Goal: Information Seeking & Learning: Learn about a topic

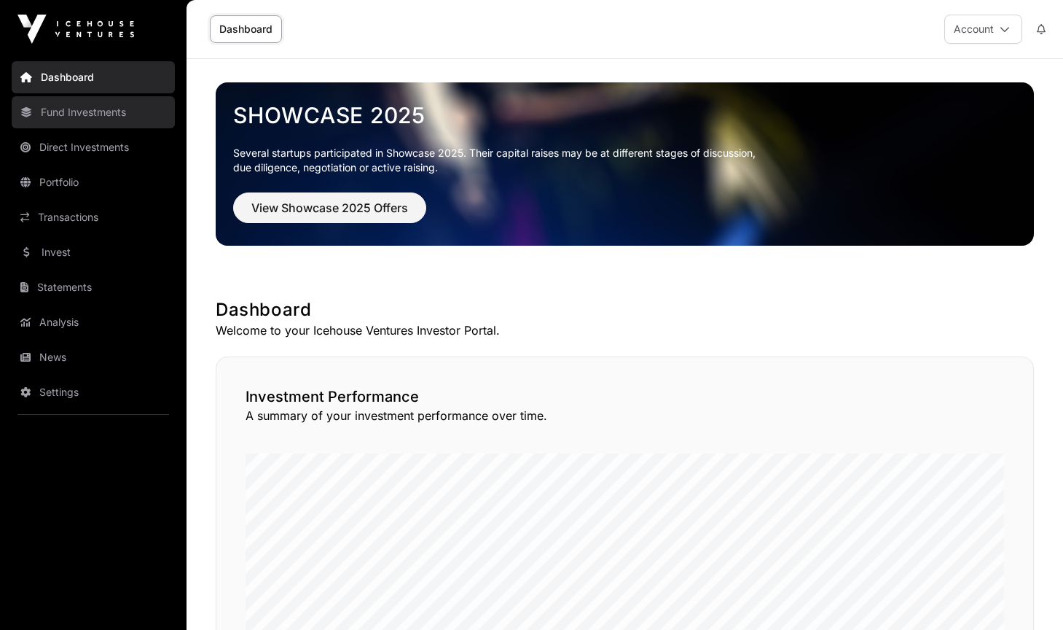
click at [93, 111] on link "Fund Investments" at bounding box center [93, 112] width 163 height 32
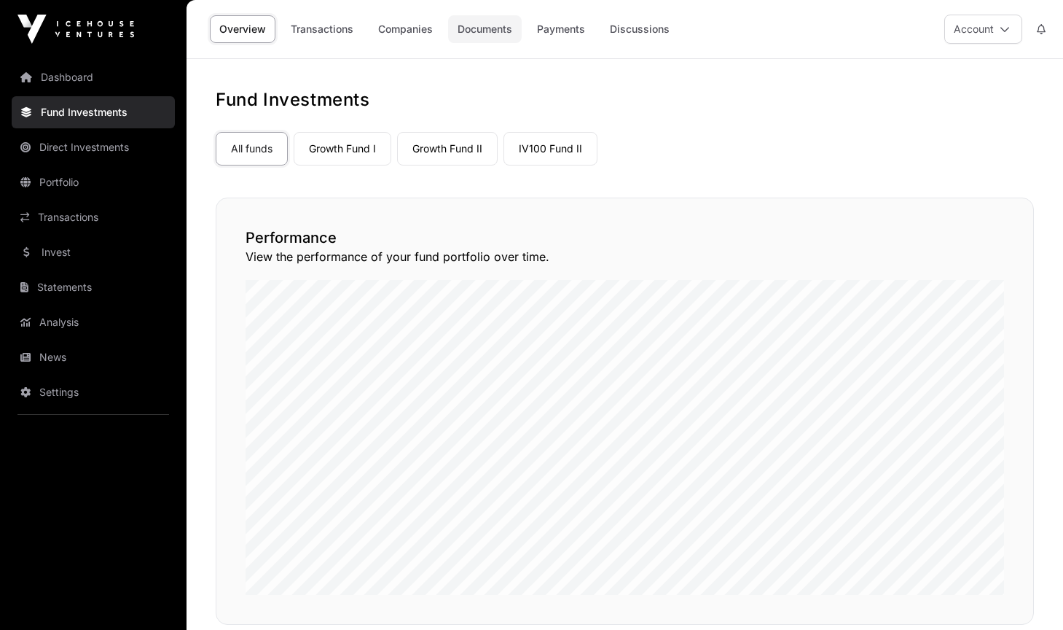
click at [493, 23] on link "Documents" at bounding box center [485, 29] width 74 height 28
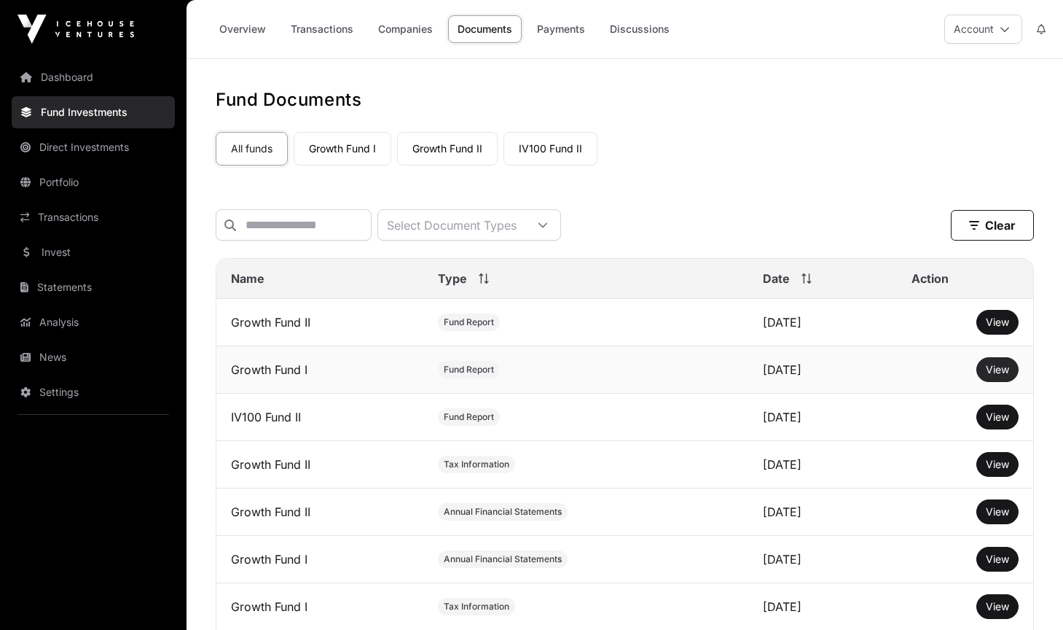
click at [1002, 369] on span "View" at bounding box center [997, 369] width 23 height 12
click at [405, 32] on link "Companies" at bounding box center [406, 29] width 74 height 28
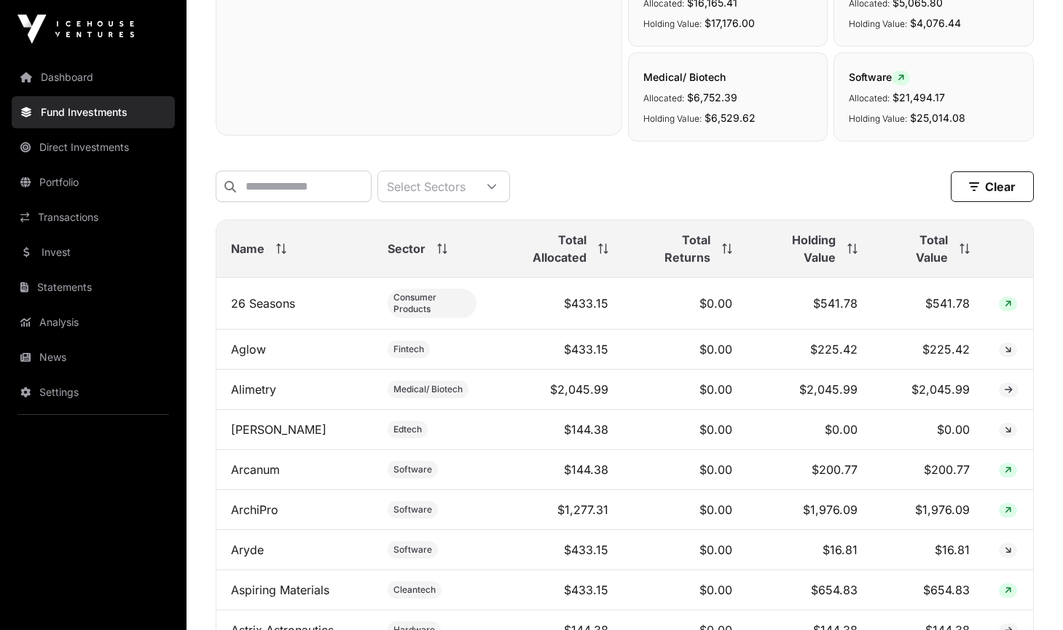
scroll to position [622, 0]
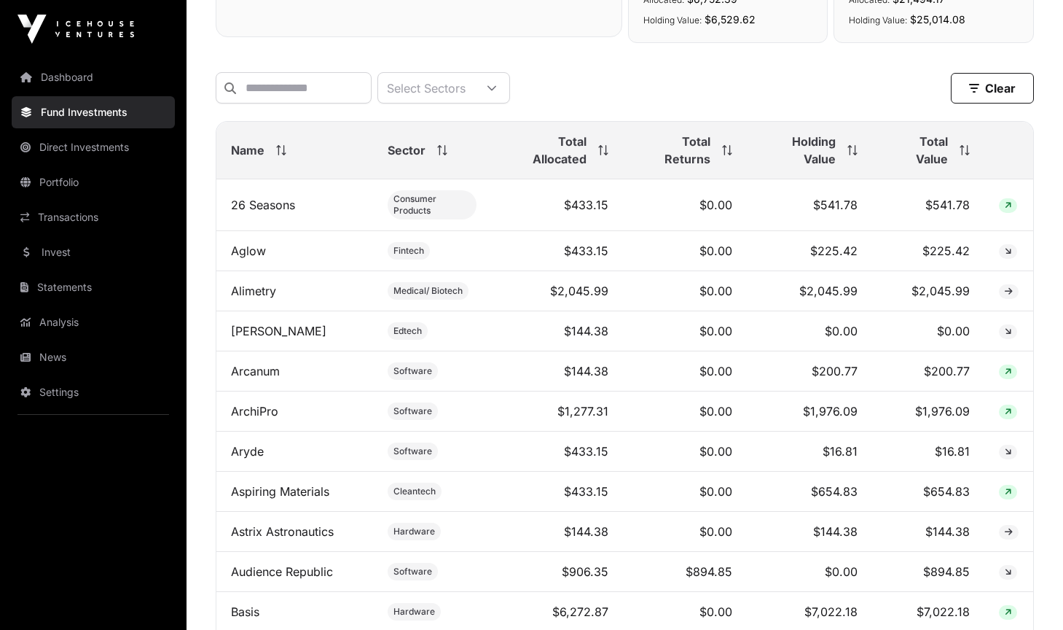
click at [944, 157] on span "Total Value" at bounding box center [917, 150] width 61 height 35
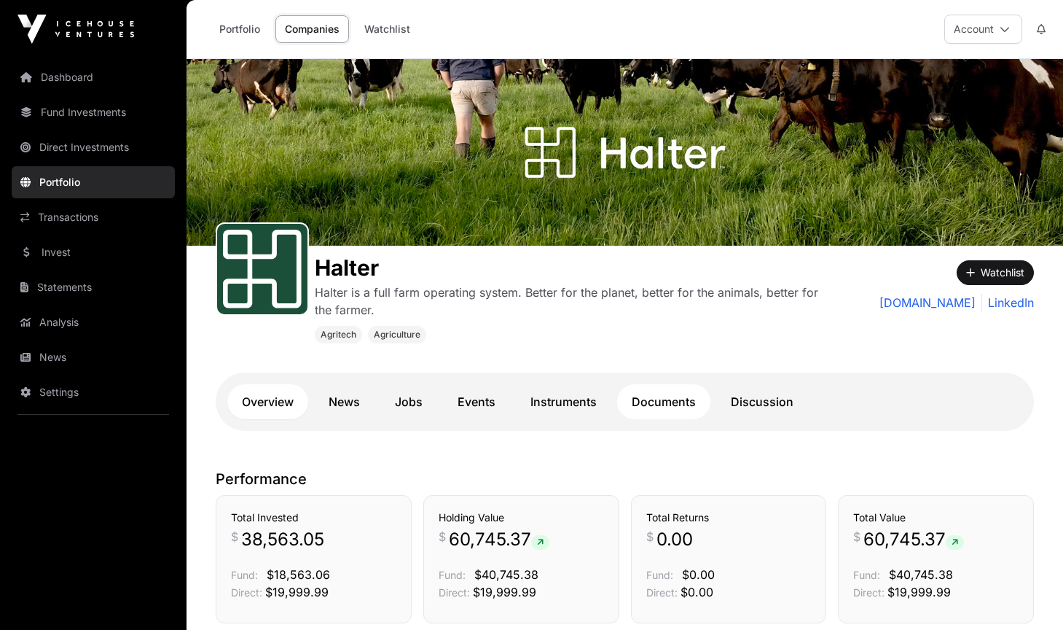
click at [657, 410] on link "Documents" at bounding box center [663, 401] width 93 height 35
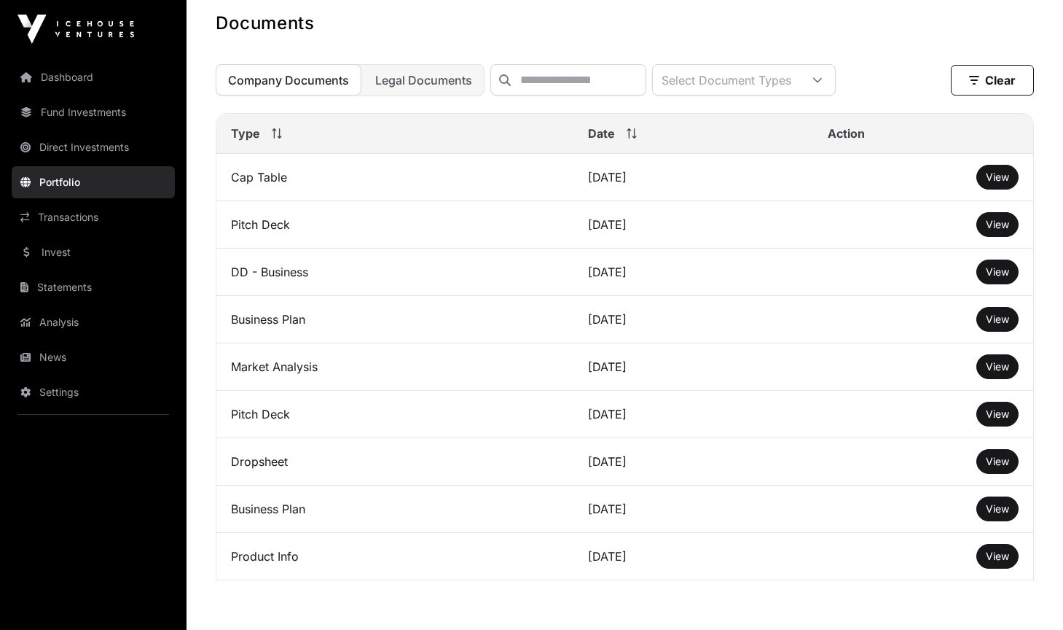
scroll to position [506, 0]
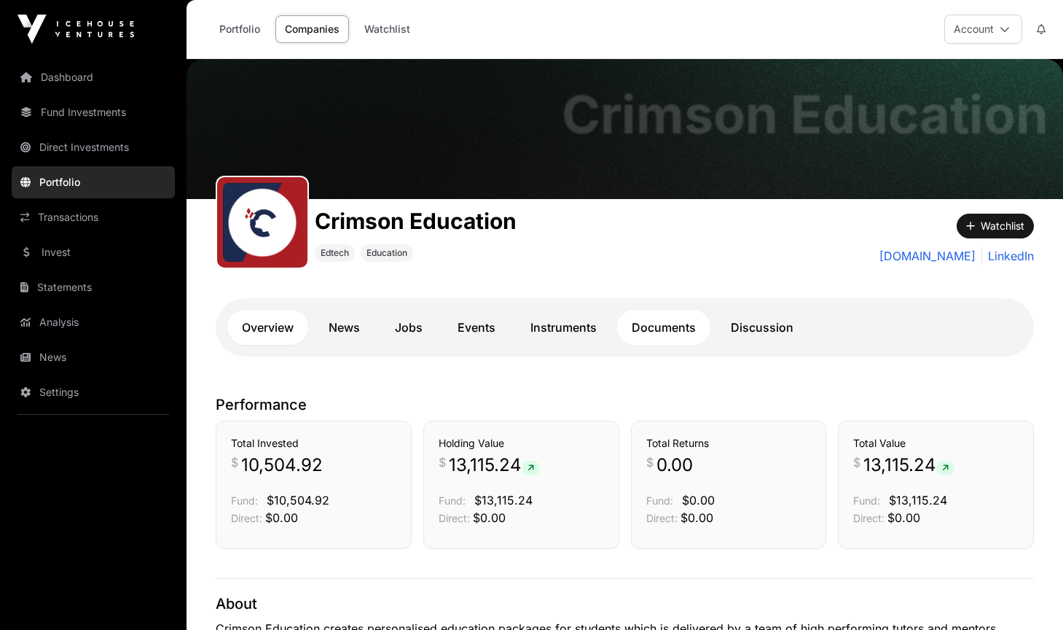
click at [665, 319] on link "Documents" at bounding box center [663, 327] width 93 height 35
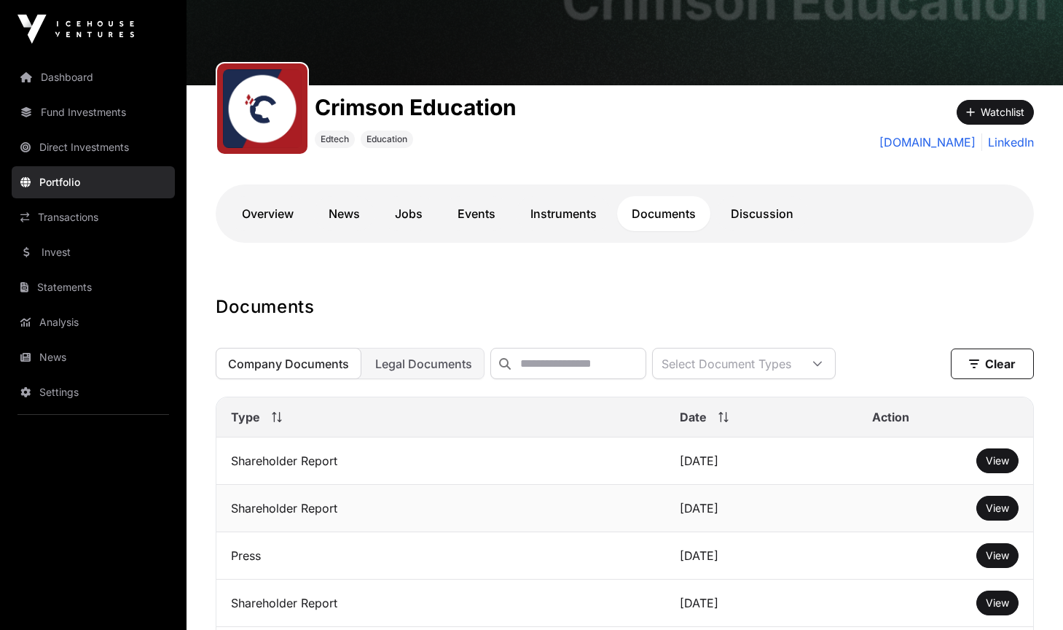
scroll to position [116, 0]
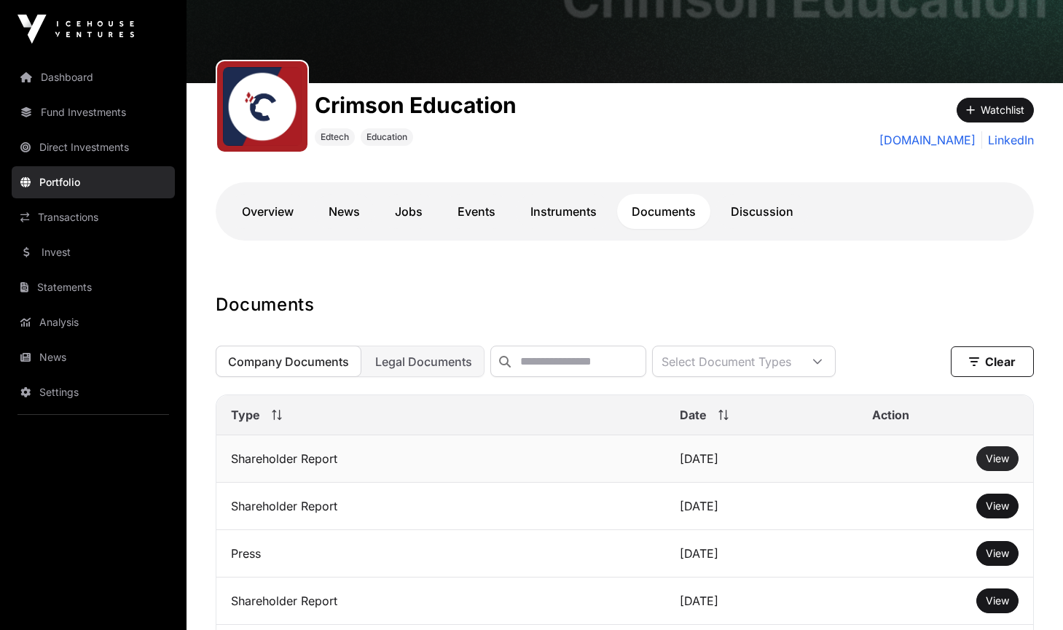
click at [991, 456] on span "View" at bounding box center [997, 458] width 23 height 12
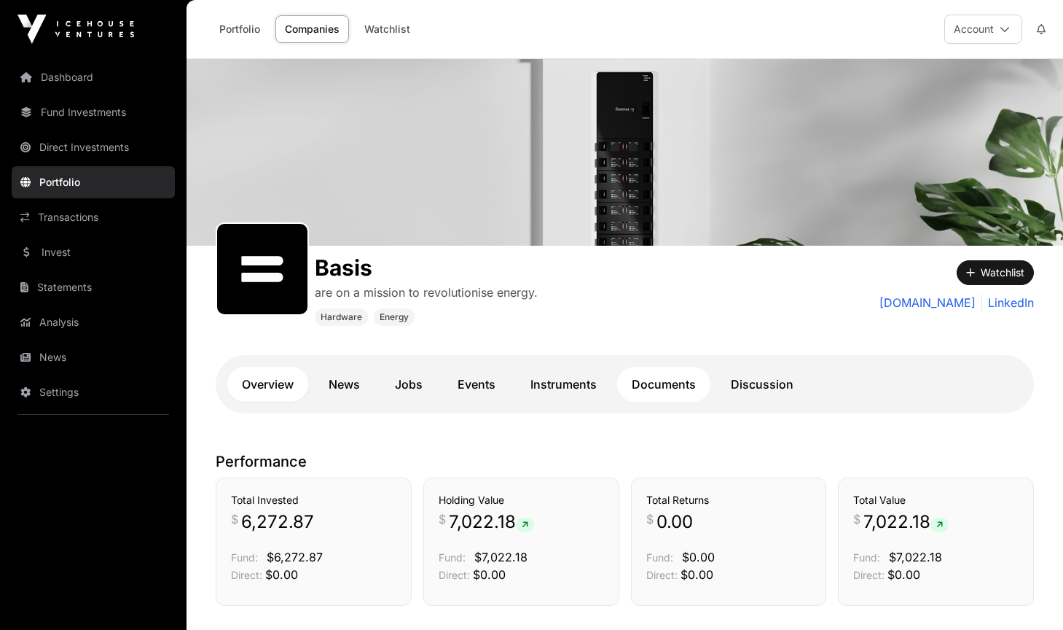
click at [687, 384] on link "Documents" at bounding box center [663, 384] width 93 height 35
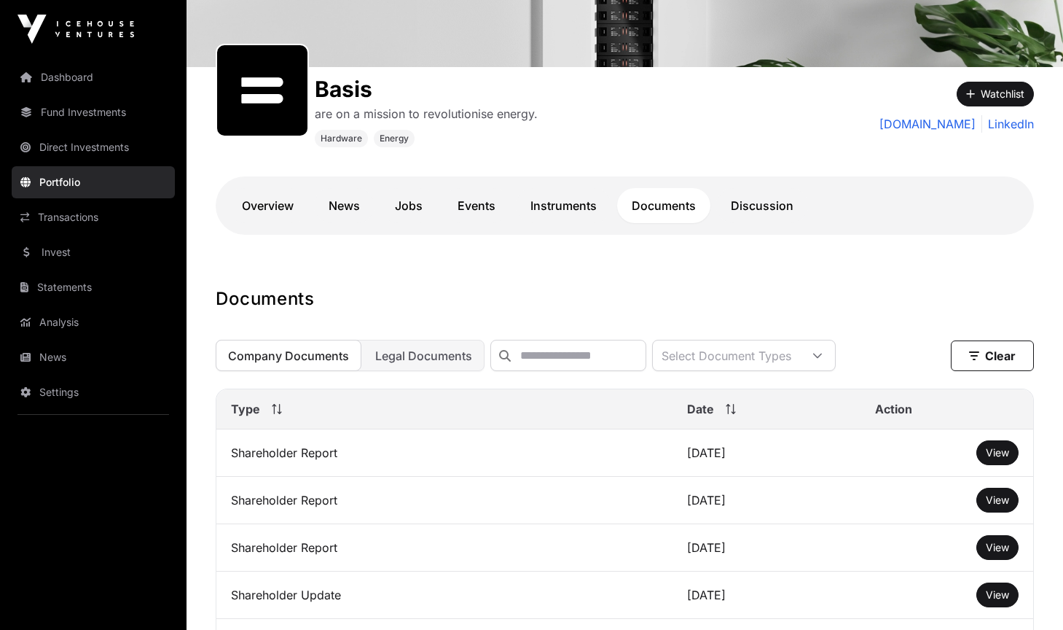
scroll to position [186, 0]
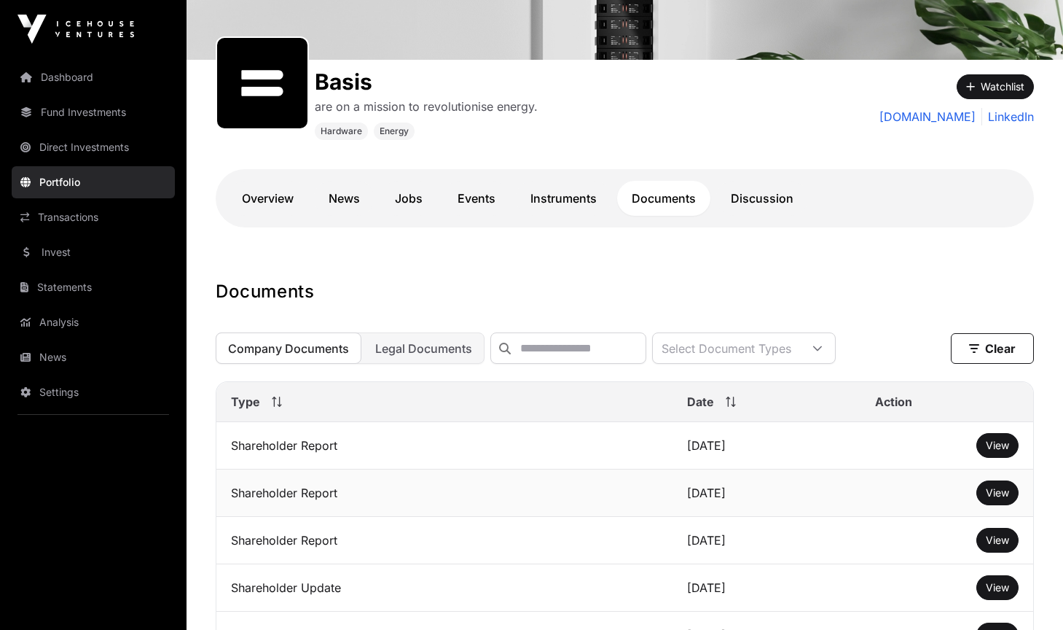
drag, startPoint x: 992, startPoint y: 485, endPoint x: 864, endPoint y: 496, distance: 128.7
click at [864, 496] on tr "Shareholder Report March 2025 View" at bounding box center [624, 492] width 817 height 47
click at [988, 496] on span "View" at bounding box center [997, 492] width 23 height 12
click at [993, 445] on span "View" at bounding box center [997, 445] width 23 height 12
click at [264, 203] on link "Overview" at bounding box center [267, 198] width 81 height 35
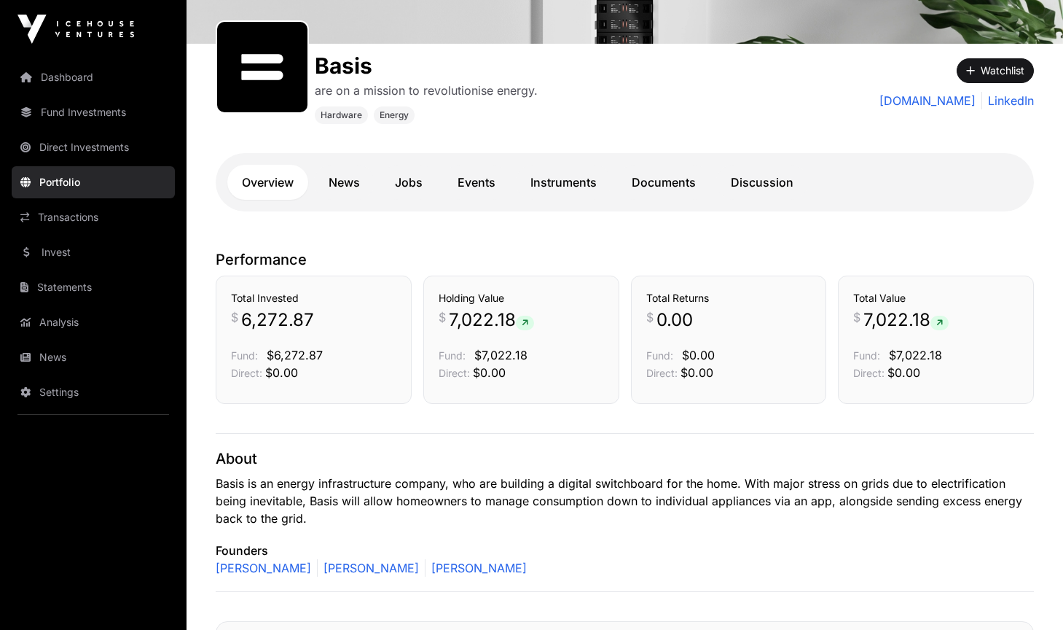
scroll to position [203, 0]
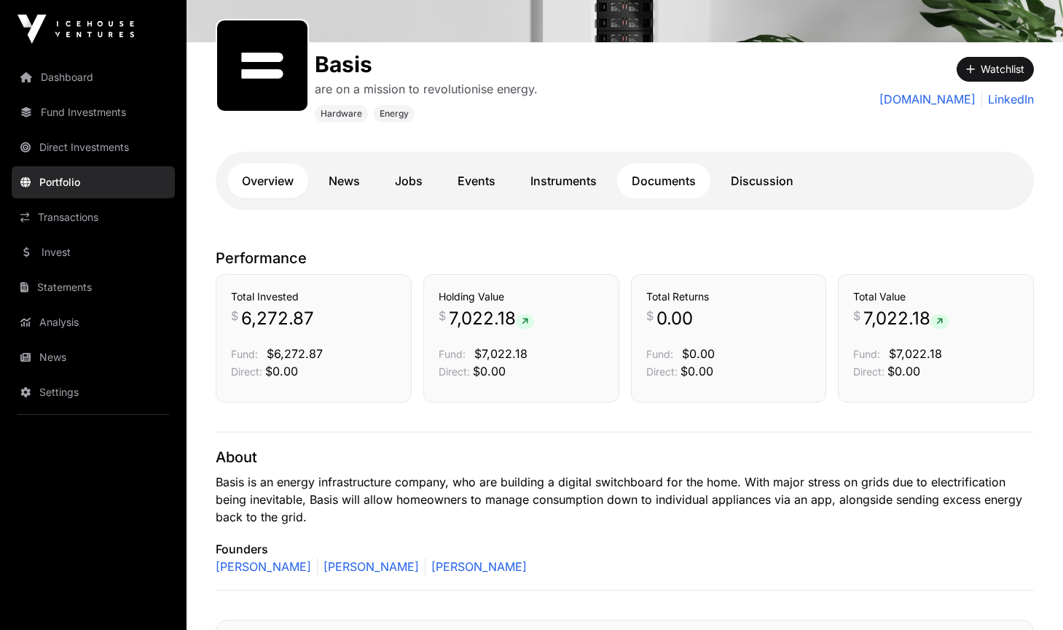
click at [663, 170] on link "Documents" at bounding box center [663, 180] width 93 height 35
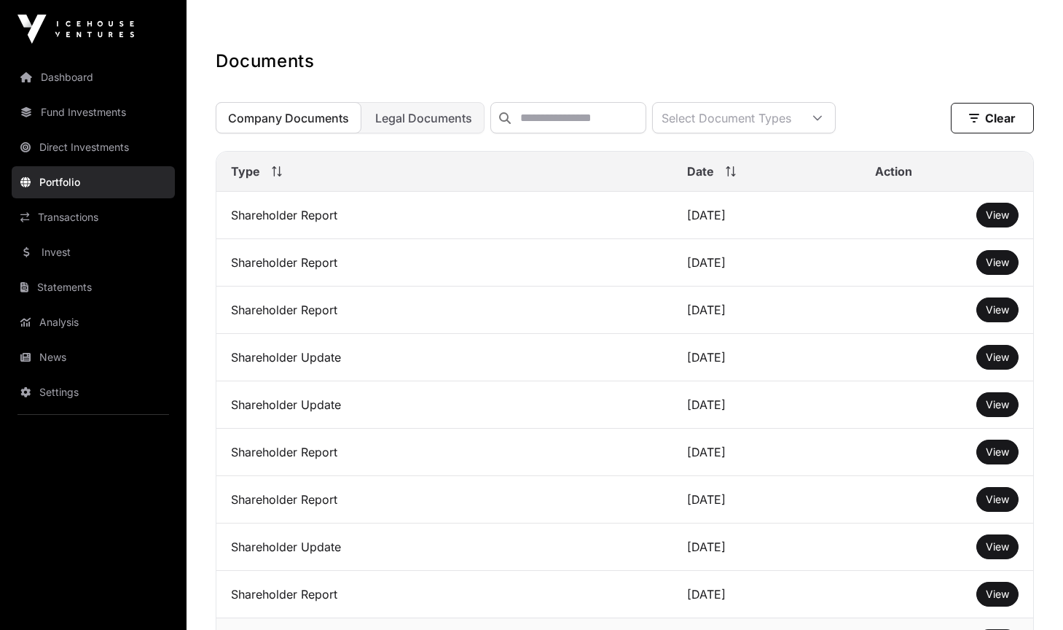
scroll to position [409, 0]
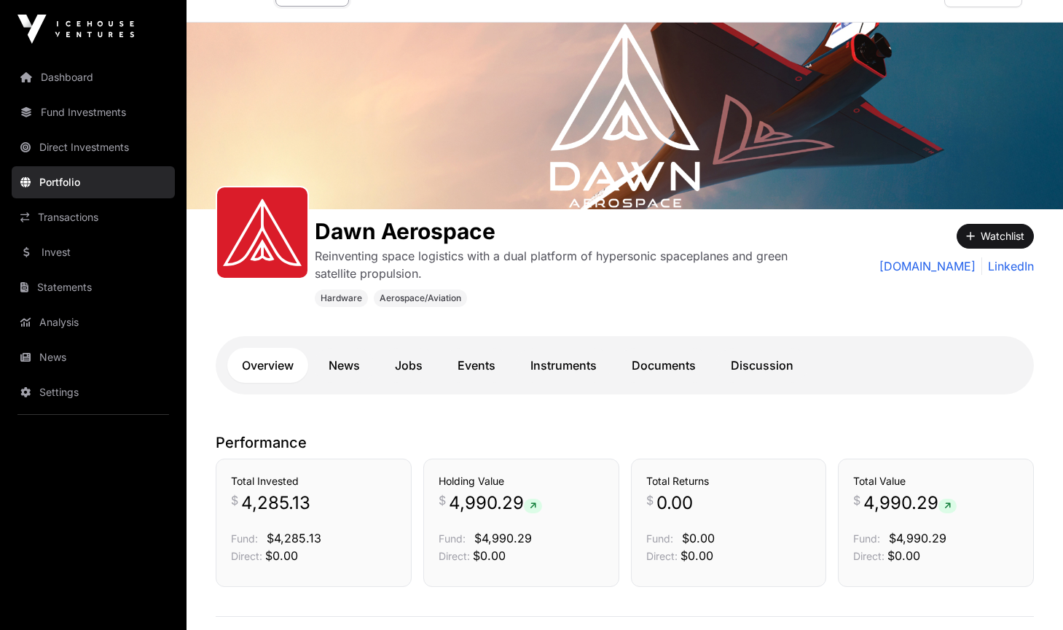
scroll to position [43, 0]
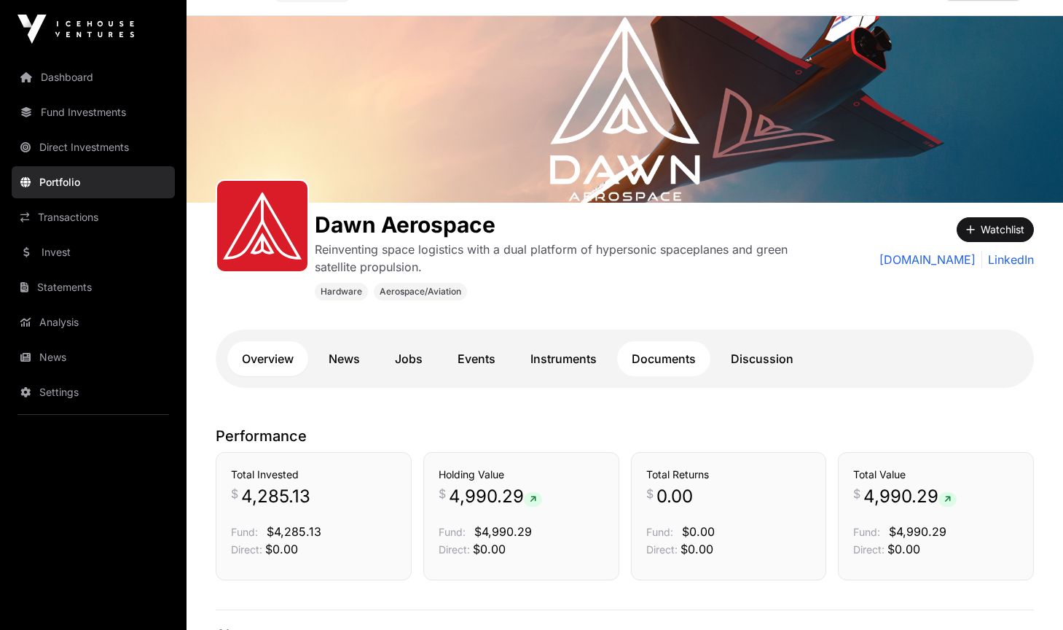
click at [661, 356] on link "Documents" at bounding box center [663, 358] width 93 height 35
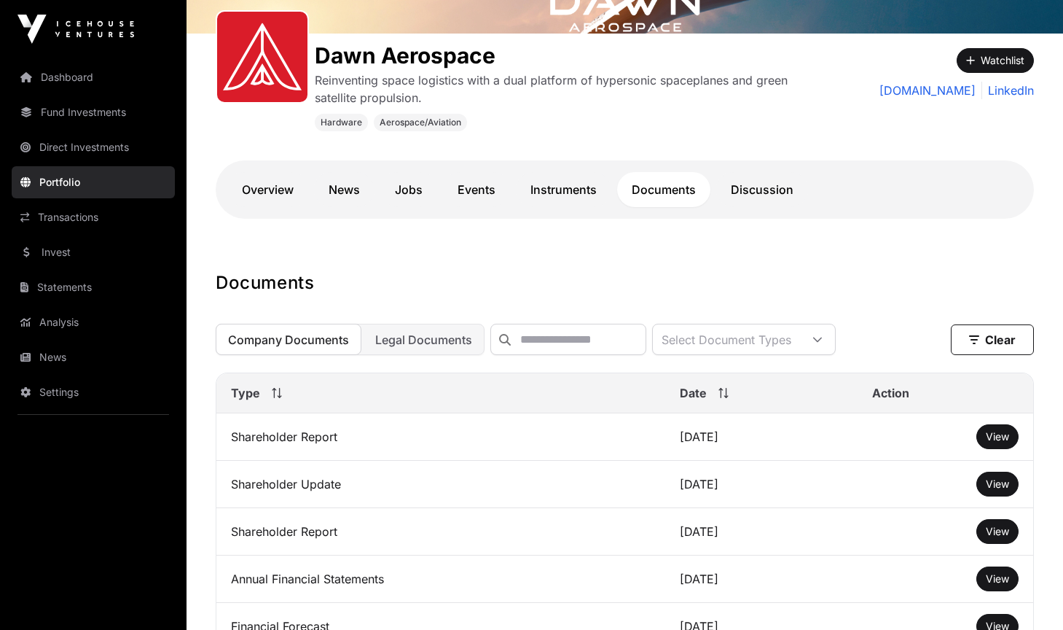
scroll to position [262, 0]
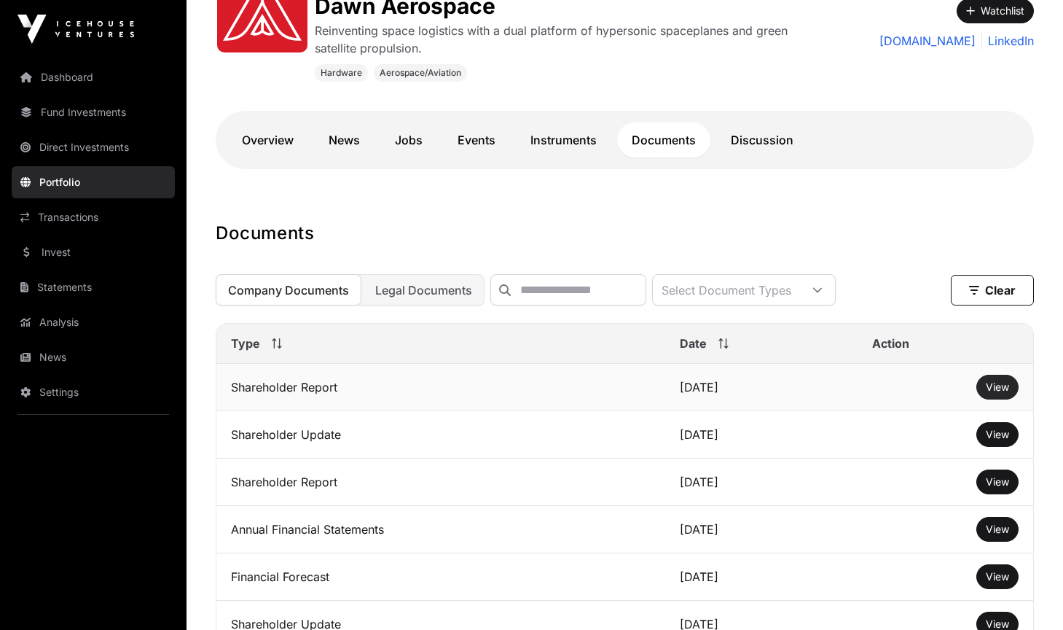
click at [995, 391] on span "View" at bounding box center [997, 386] width 23 height 12
click at [1003, 388] on span "View" at bounding box center [997, 386] width 23 height 12
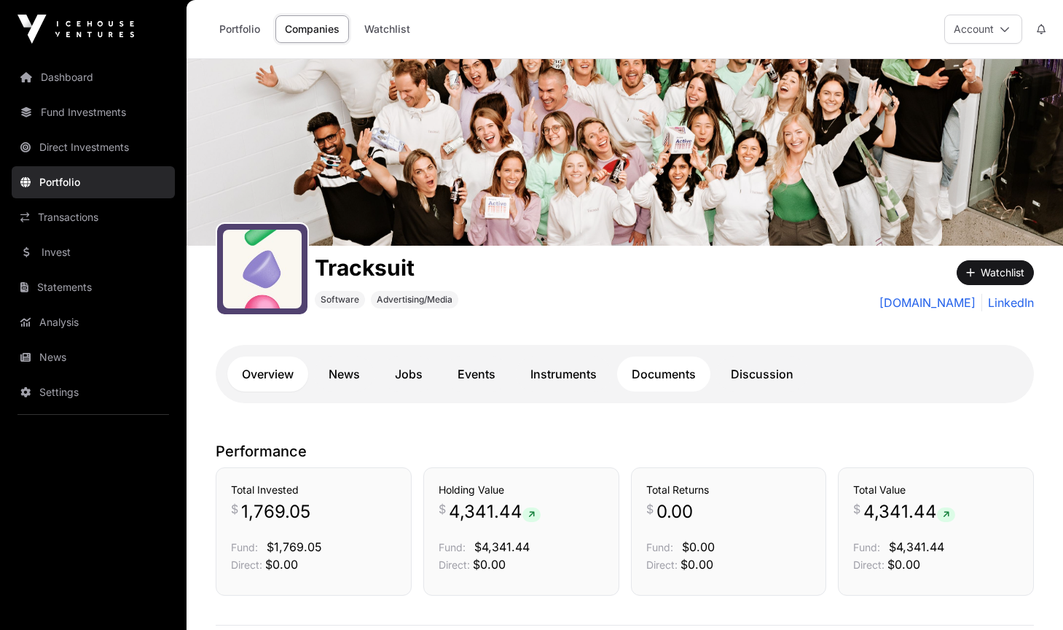
click at [679, 371] on link "Documents" at bounding box center [663, 373] width 93 height 35
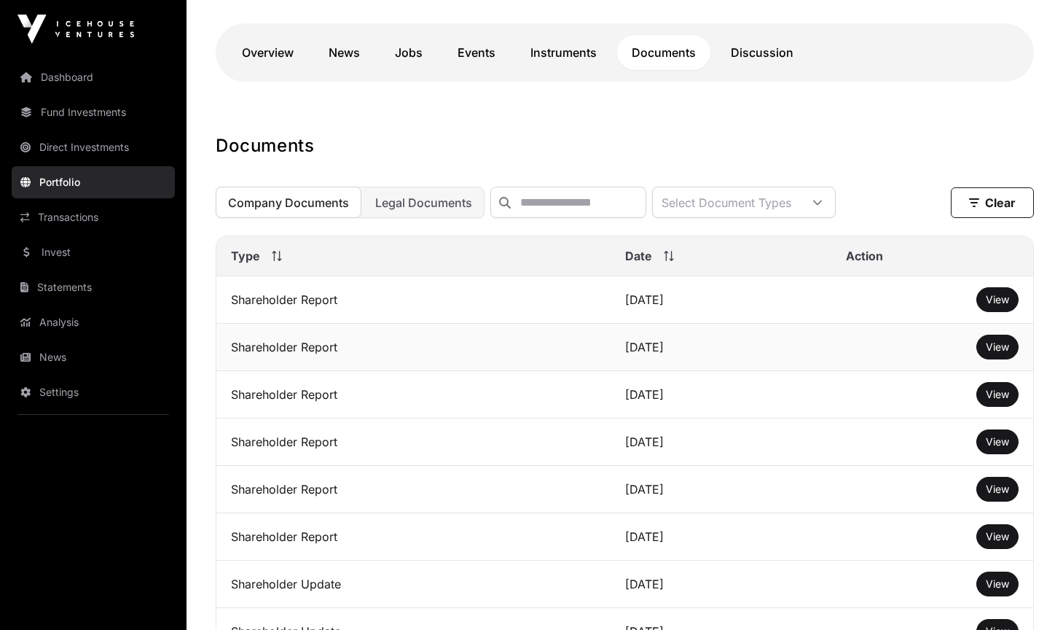
scroll to position [322, 0]
click at [1000, 299] on span "View" at bounding box center [997, 298] width 23 height 12
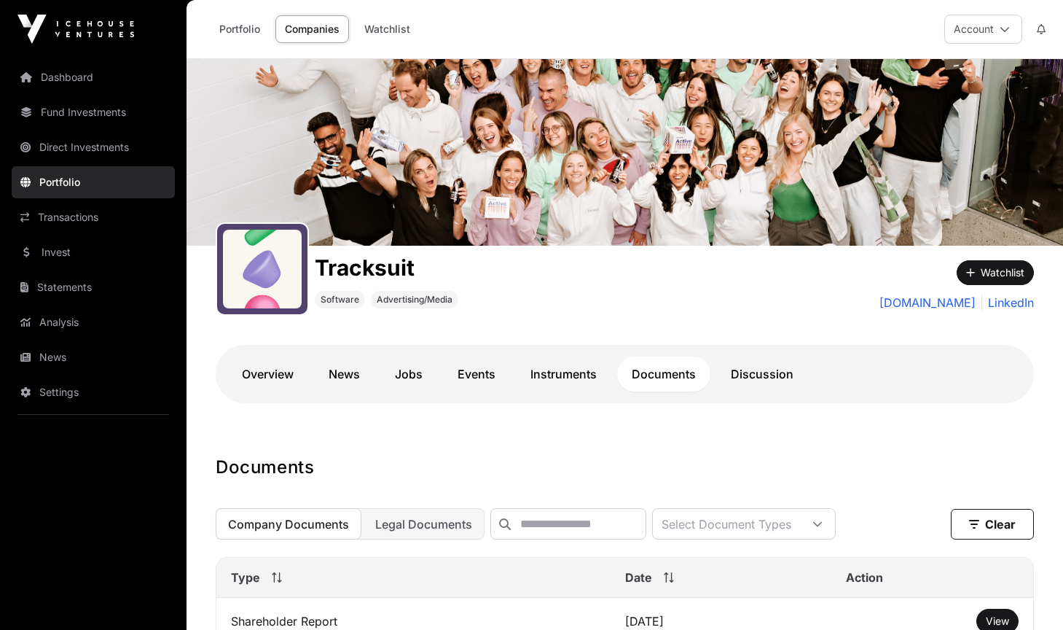
scroll to position [0, 0]
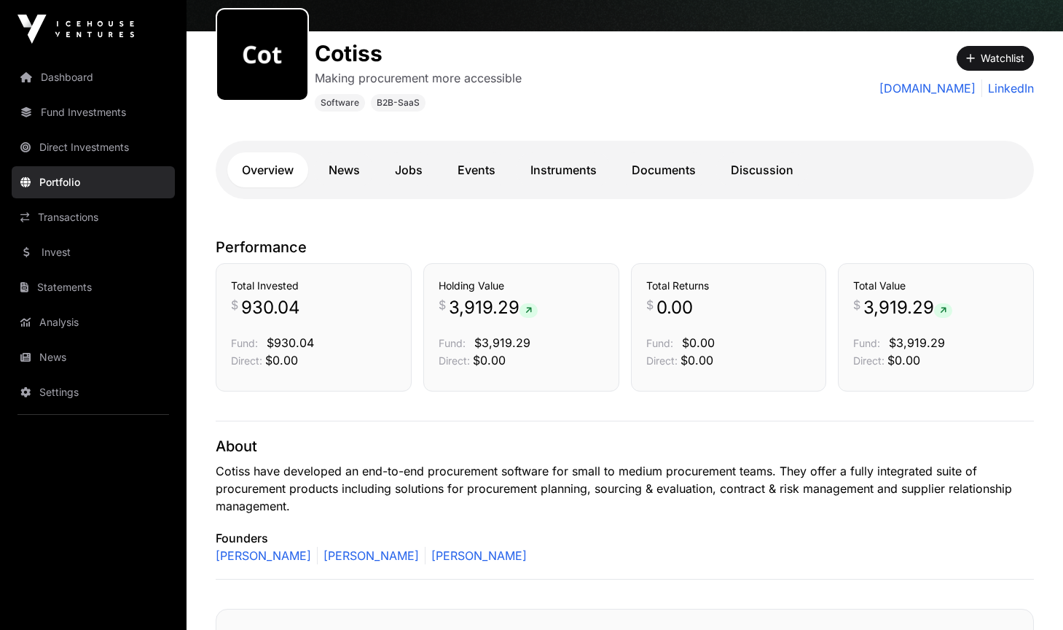
scroll to position [156, 0]
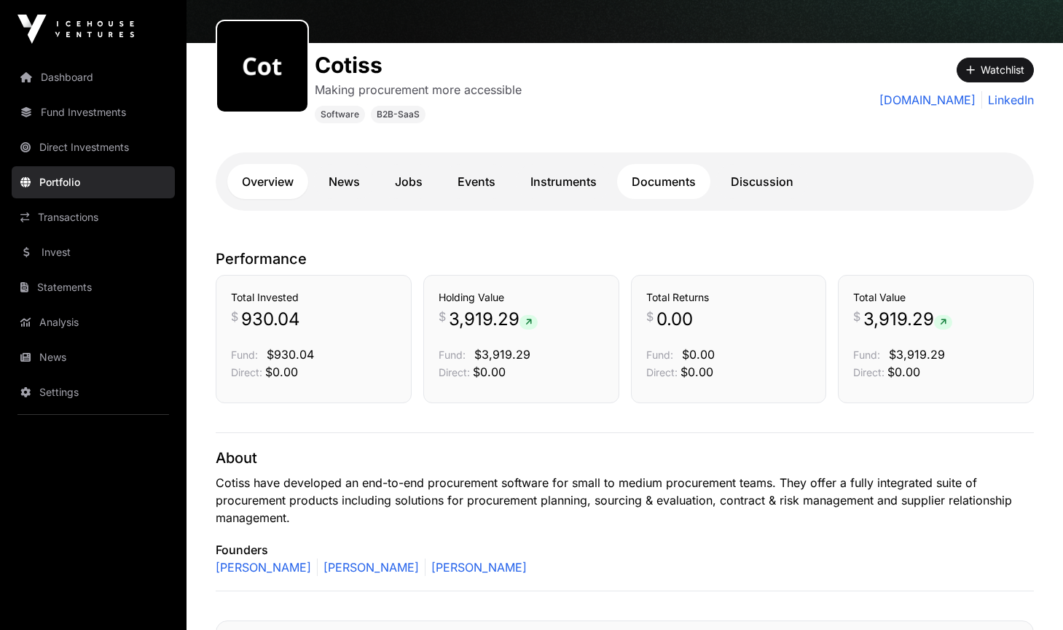
click at [667, 196] on link "Documents" at bounding box center [663, 181] width 93 height 35
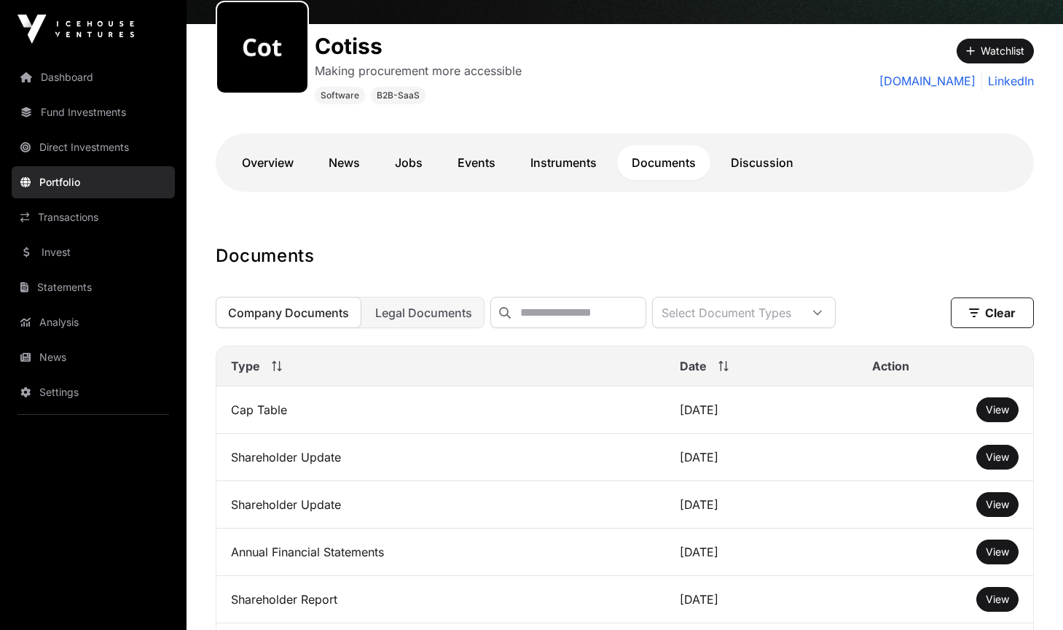
scroll to position [181, 0]
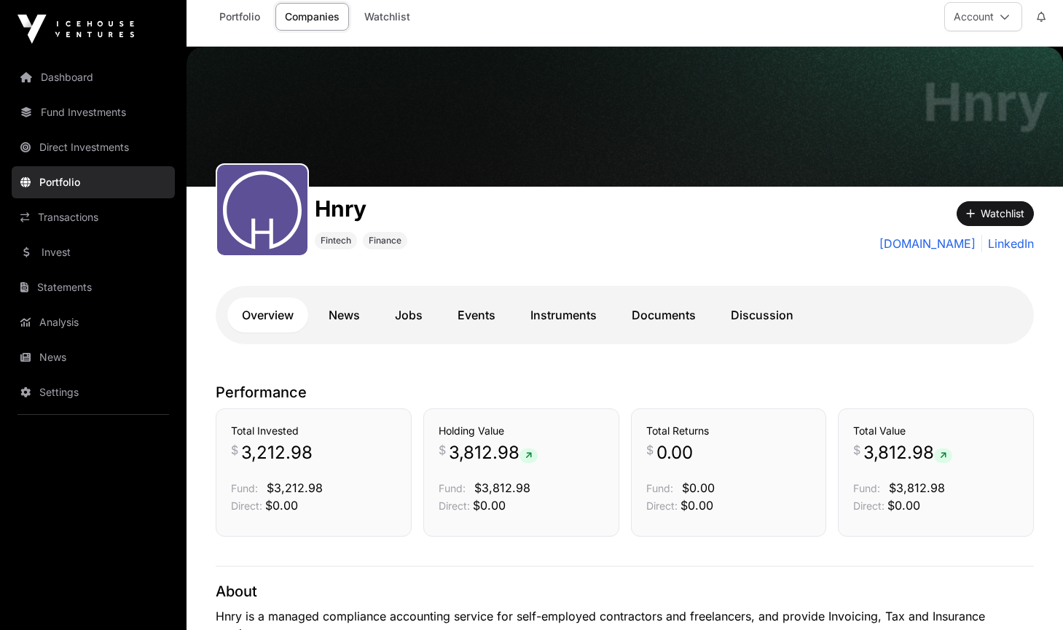
scroll to position [17, 0]
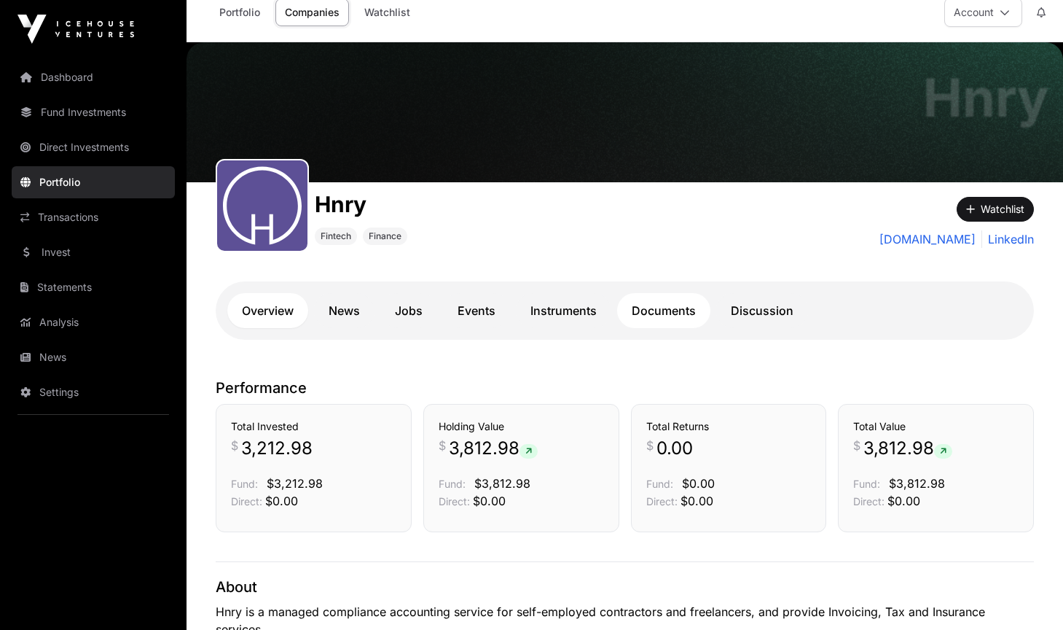
click at [672, 301] on link "Documents" at bounding box center [663, 310] width 93 height 35
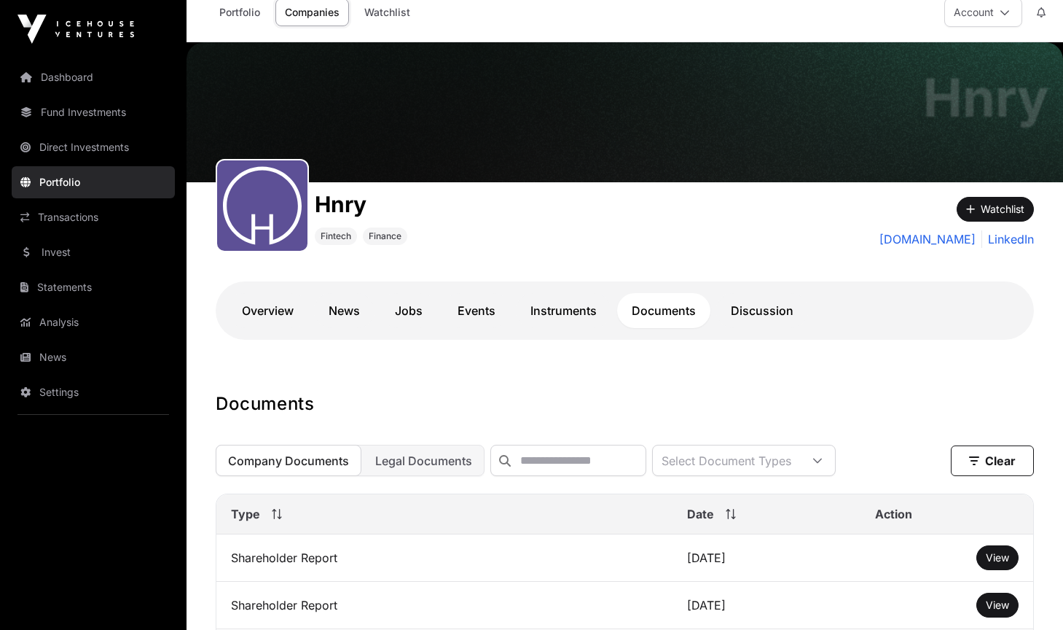
click at [669, 303] on link "Documents" at bounding box center [663, 310] width 93 height 35
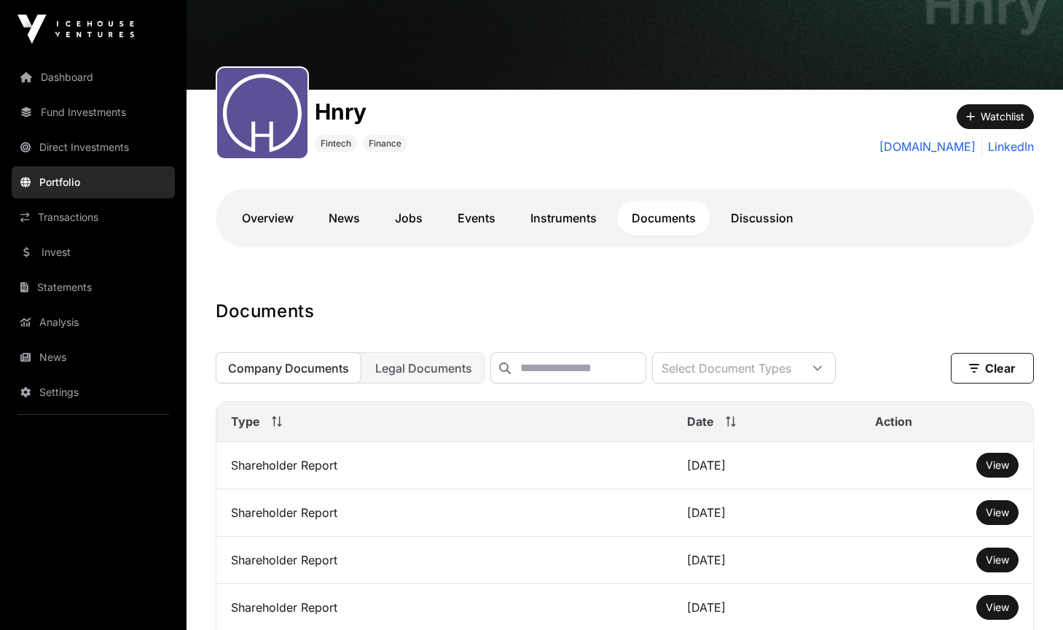
scroll to position [117, 0]
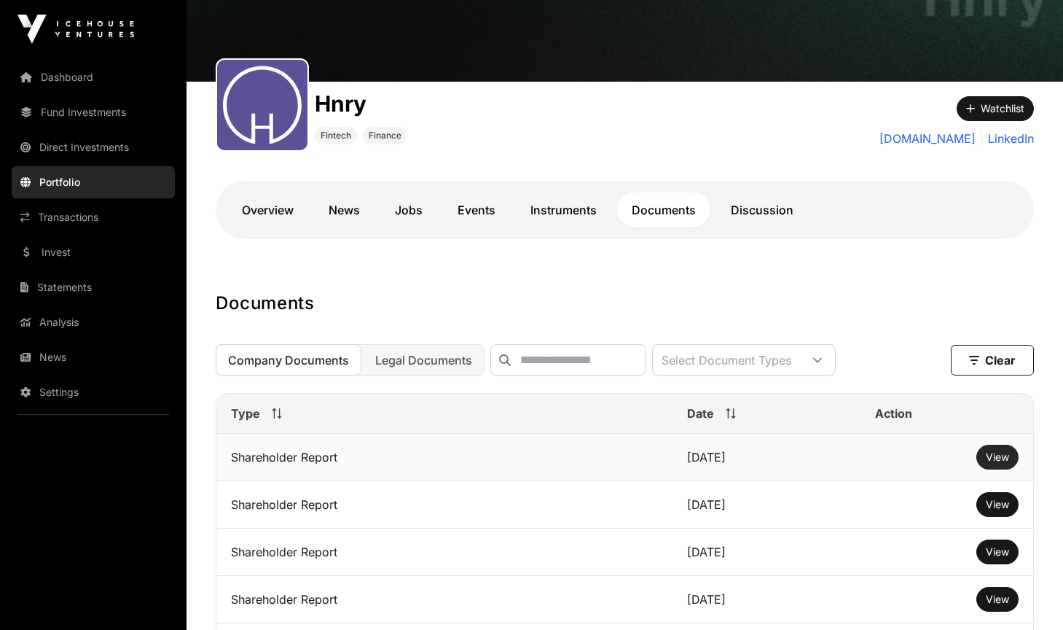
click at [993, 458] on span "View" at bounding box center [997, 456] width 23 height 12
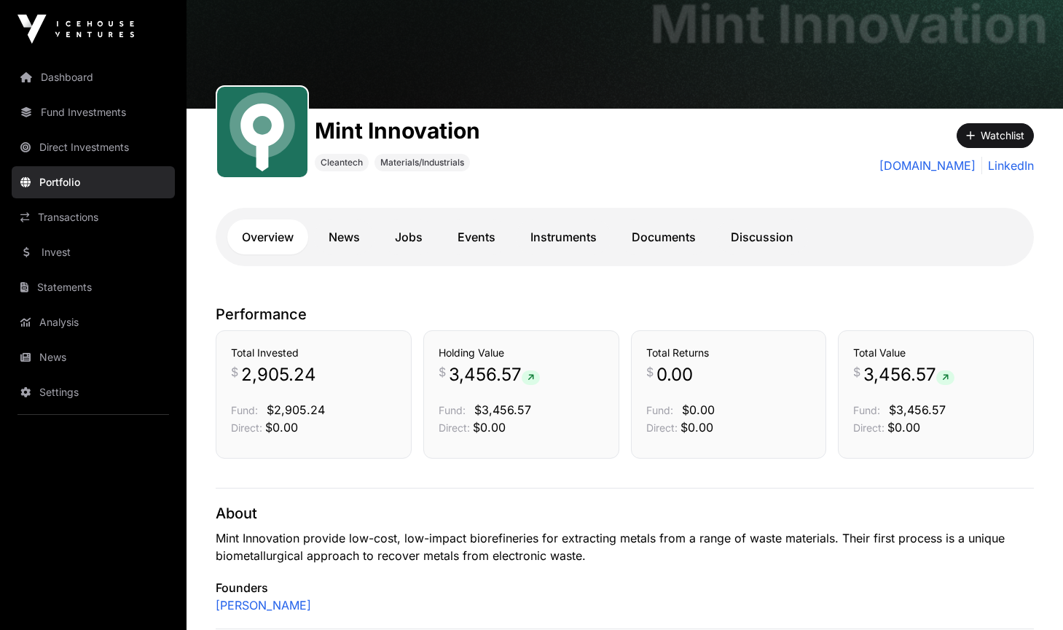
scroll to position [23, 0]
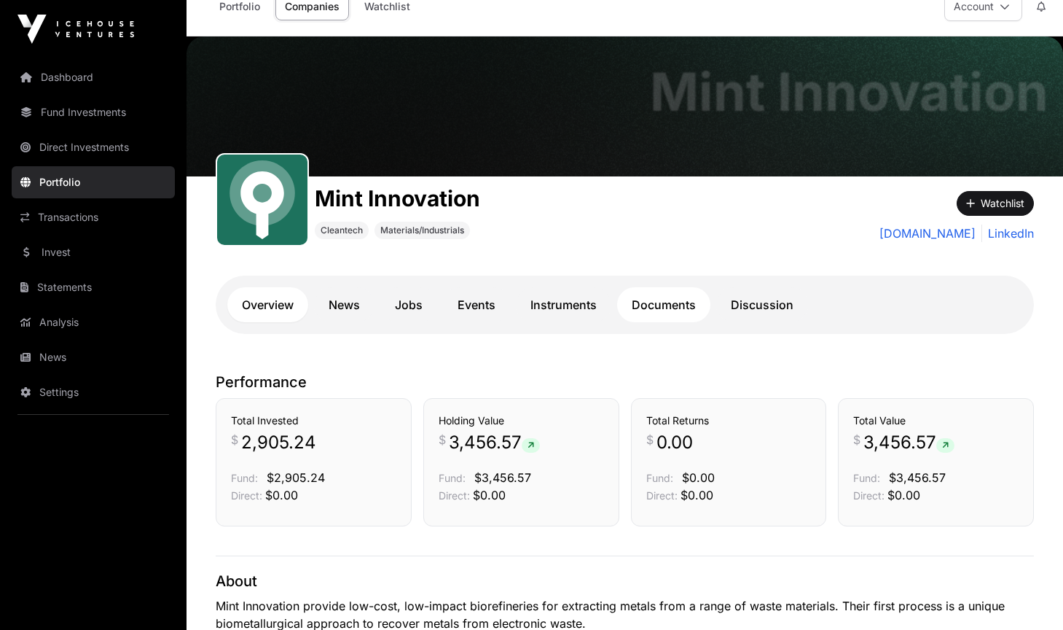
click at [671, 299] on link "Documents" at bounding box center [663, 304] width 93 height 35
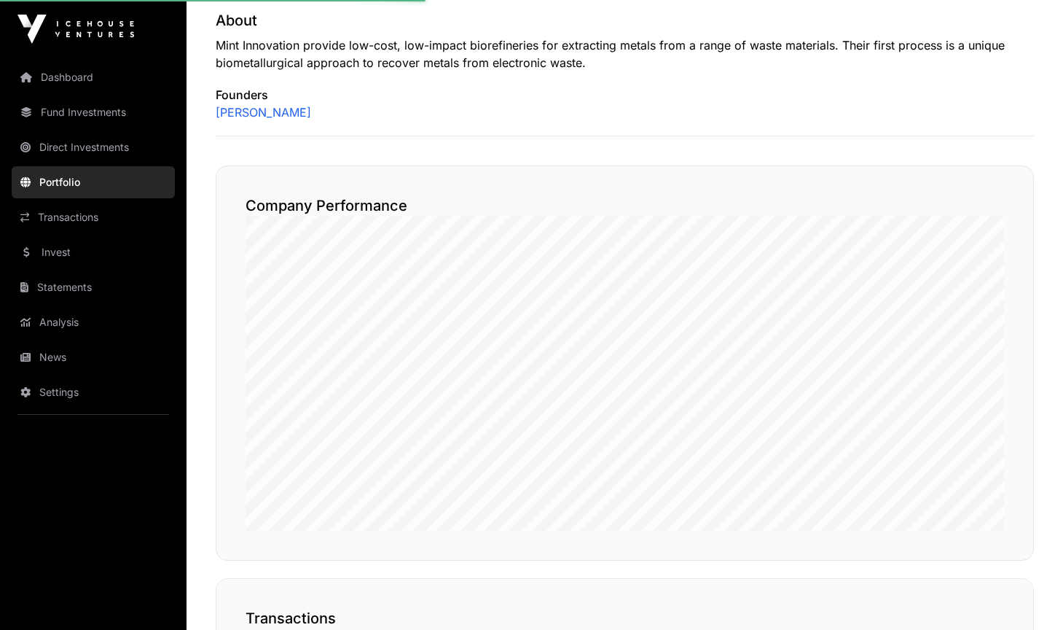
scroll to position [585, 0]
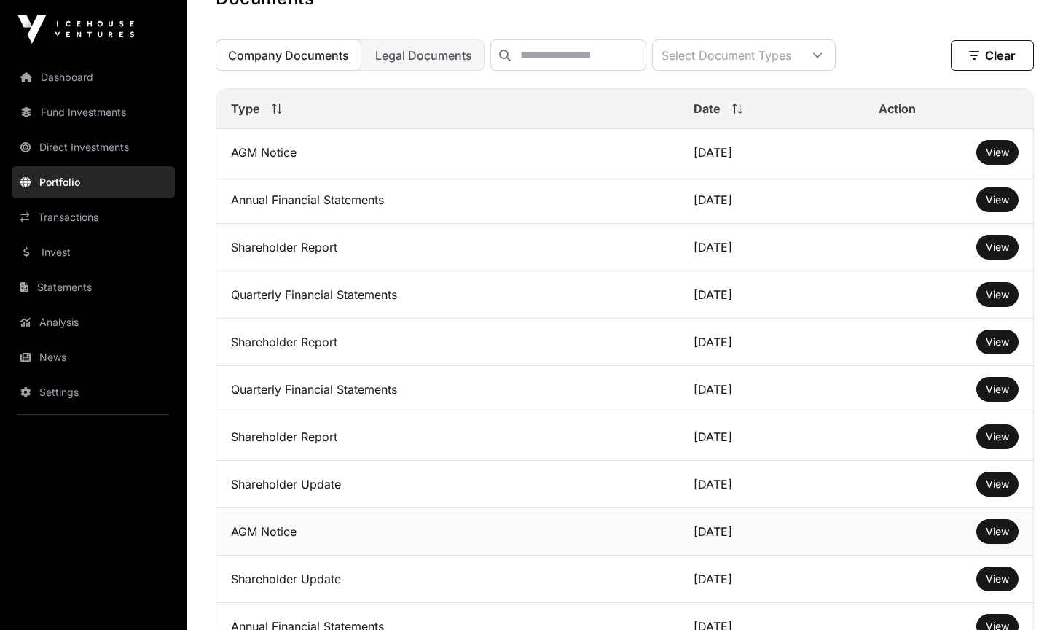
scroll to position [400, 0]
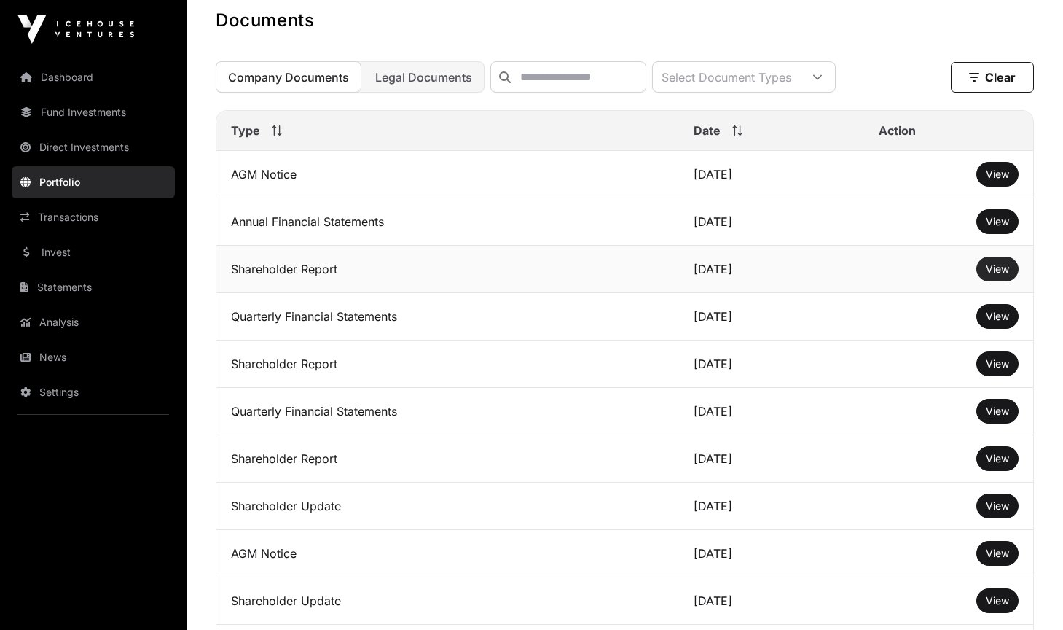
click at [995, 270] on span "View" at bounding box center [997, 268] width 23 height 12
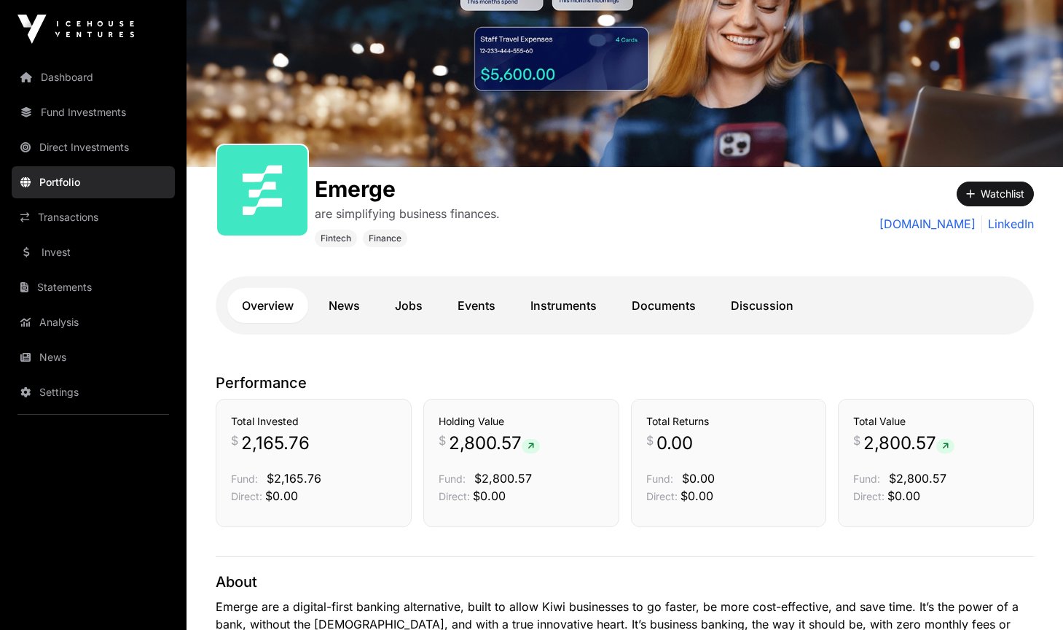
scroll to position [79, 0]
click at [681, 311] on link "Documents" at bounding box center [663, 304] width 93 height 35
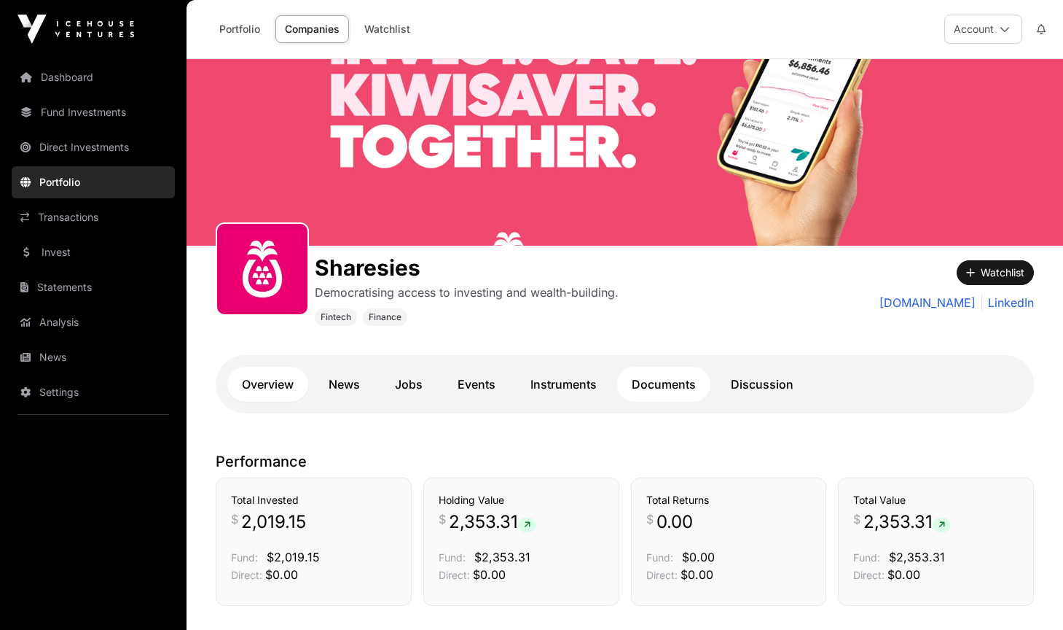
click at [680, 382] on link "Documents" at bounding box center [663, 384] width 93 height 35
